Goal: Information Seeking & Learning: Learn about a topic

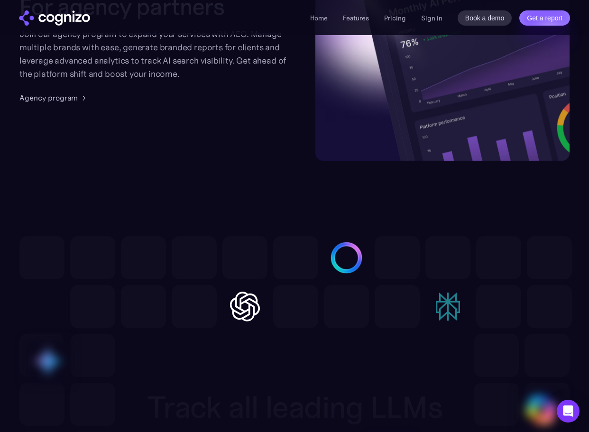
scroll to position [2748, 0]
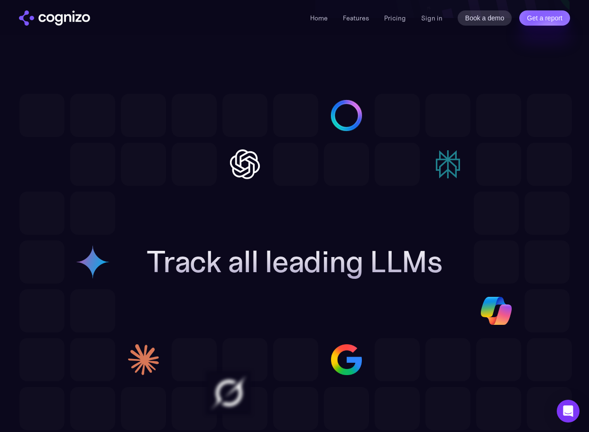
click at [424, 176] on div at bounding box center [295, 140] width 552 height 92
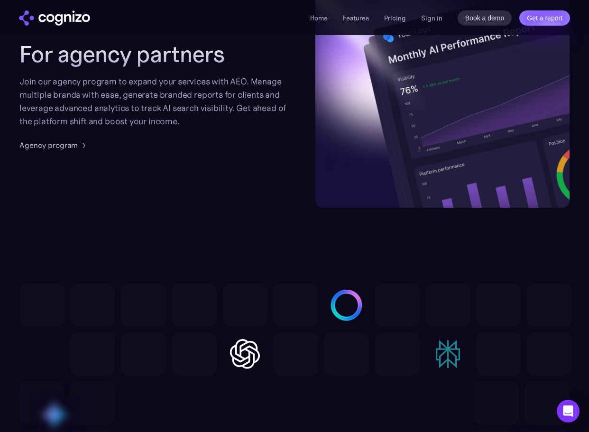
click at [346, 204] on img at bounding box center [442, 112] width 254 height 257
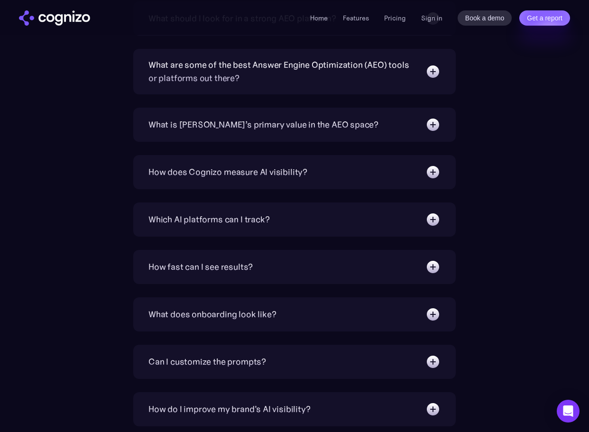
scroll to position [3270, 0]
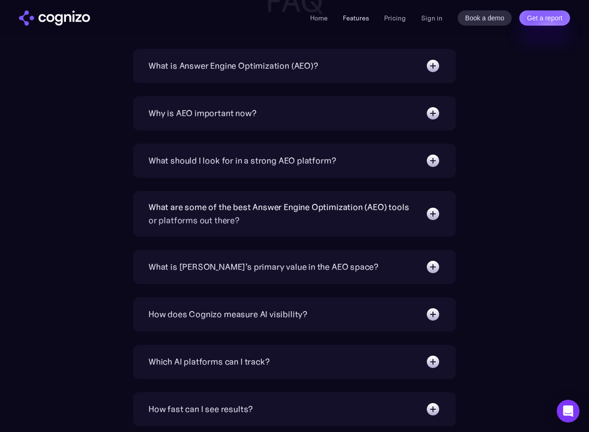
click at [360, 16] on link "Features" at bounding box center [356, 18] width 26 height 9
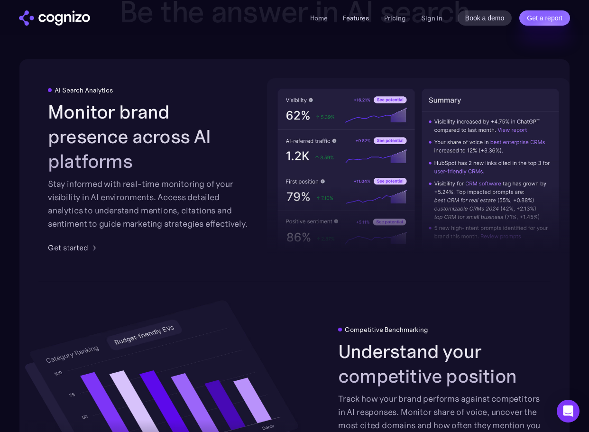
scroll to position [1683, 0]
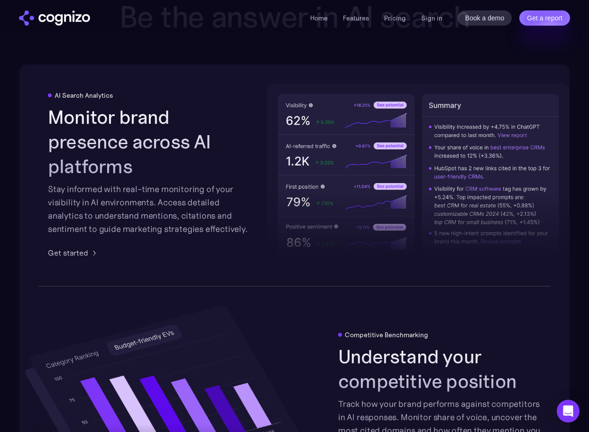
click at [408, 145] on div at bounding box center [418, 196] width 302 height 139
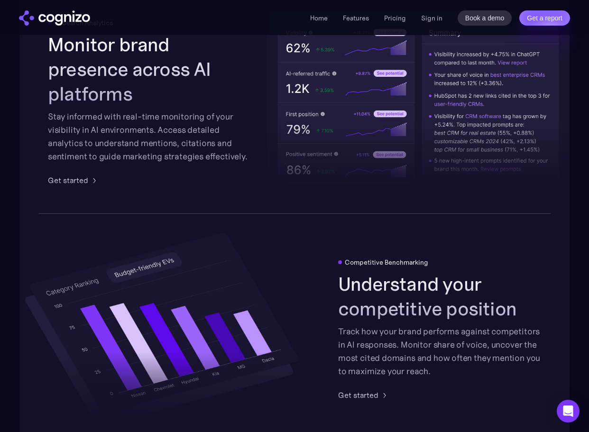
scroll to position [1825, 0]
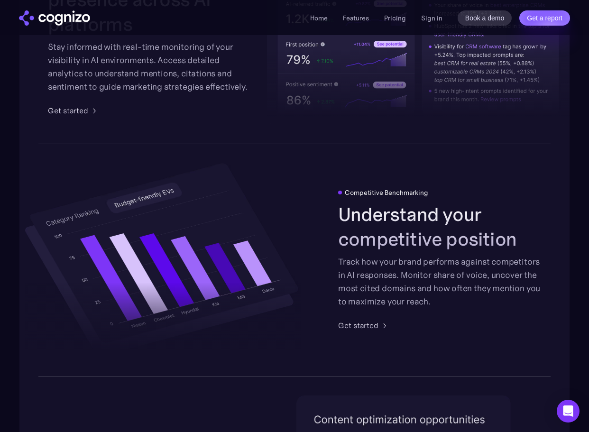
click at [377, 269] on div "Track how your brand performs against competitors in AI responses. Monitor shar…" at bounding box center [439, 281] width 203 height 53
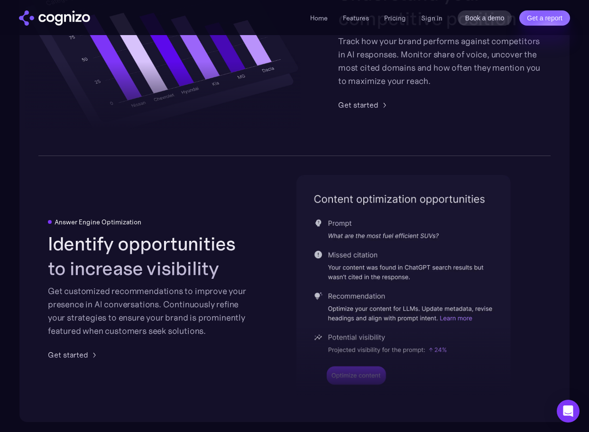
scroll to position [2062, 0]
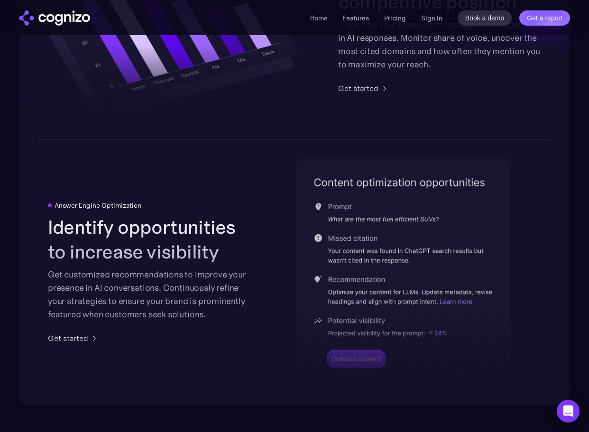
click at [320, 319] on div at bounding box center [403, 316] width 214 height 139
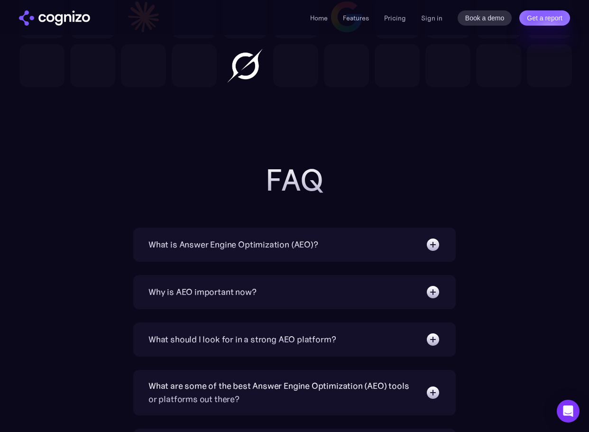
scroll to position [3152, 0]
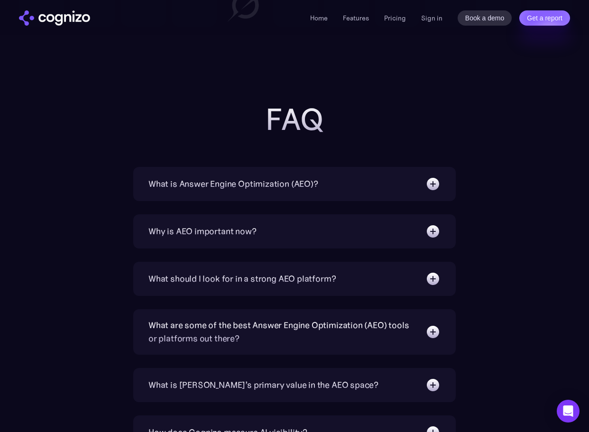
click at [569, 187] on div "What is Answer Engine Optimization (AEO)? AEO is a digital marketing strategy f…" at bounding box center [294, 426] width 550 height 519
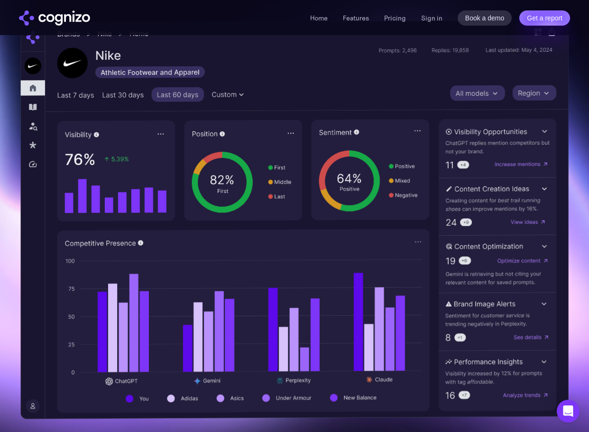
scroll to position [261, 0]
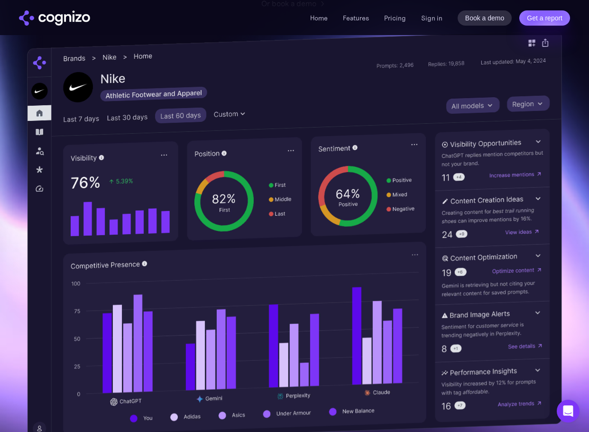
click at [37, 127] on img at bounding box center [294, 235] width 534 height 411
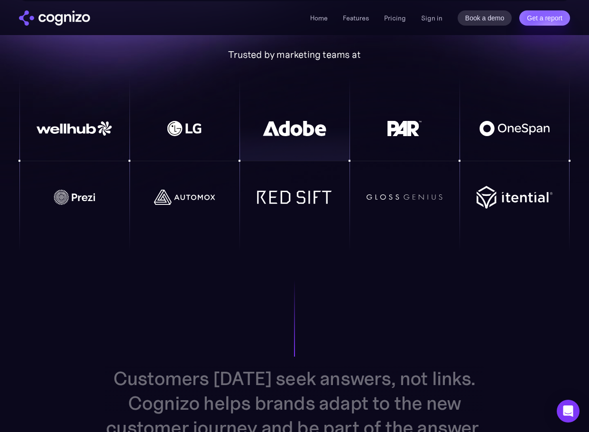
scroll to position [782, 0]
